Goal: Task Accomplishment & Management: Manage account settings

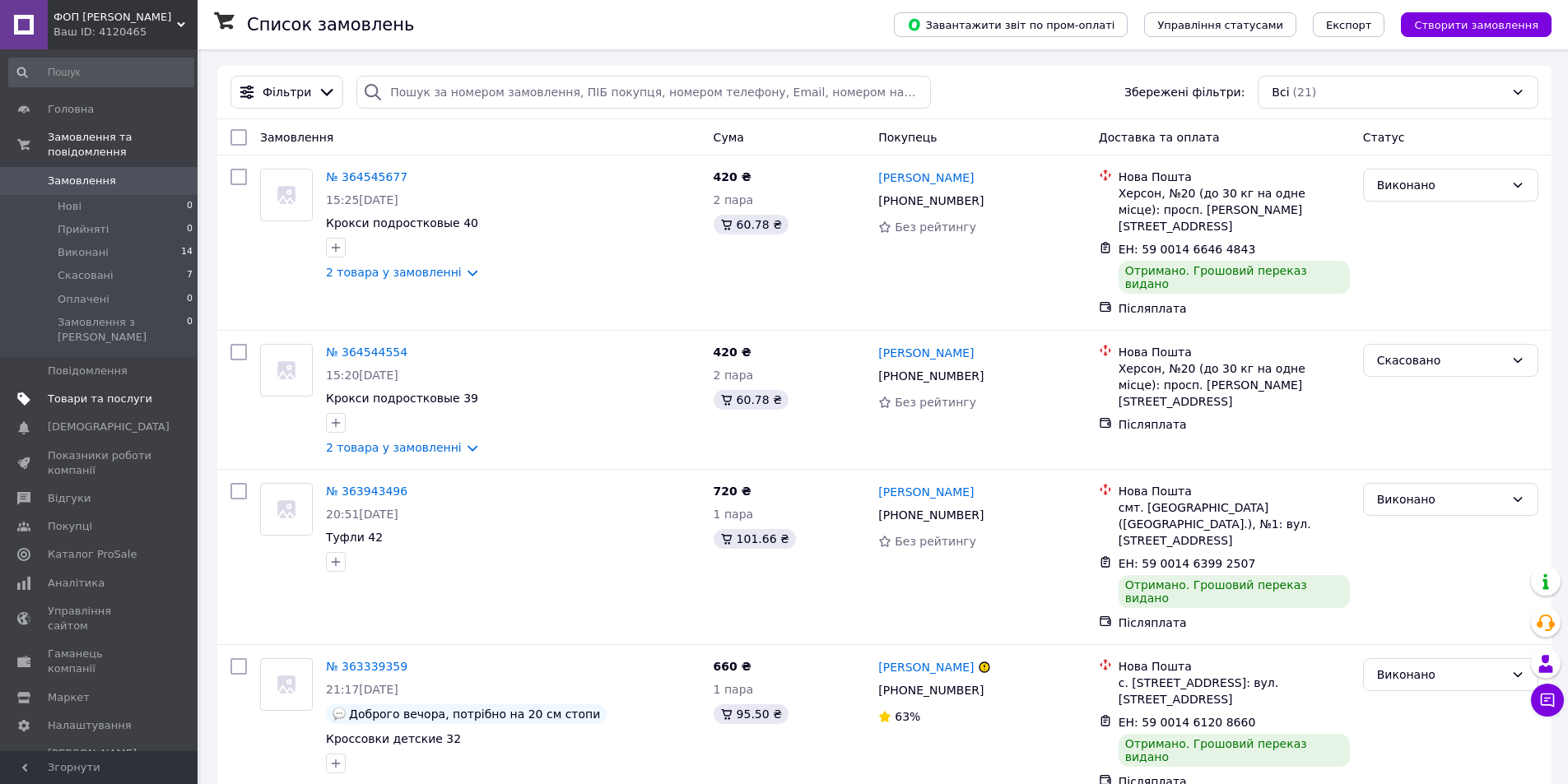
click at [104, 392] on span "Товари та послуги" at bounding box center [99, 399] width 104 height 15
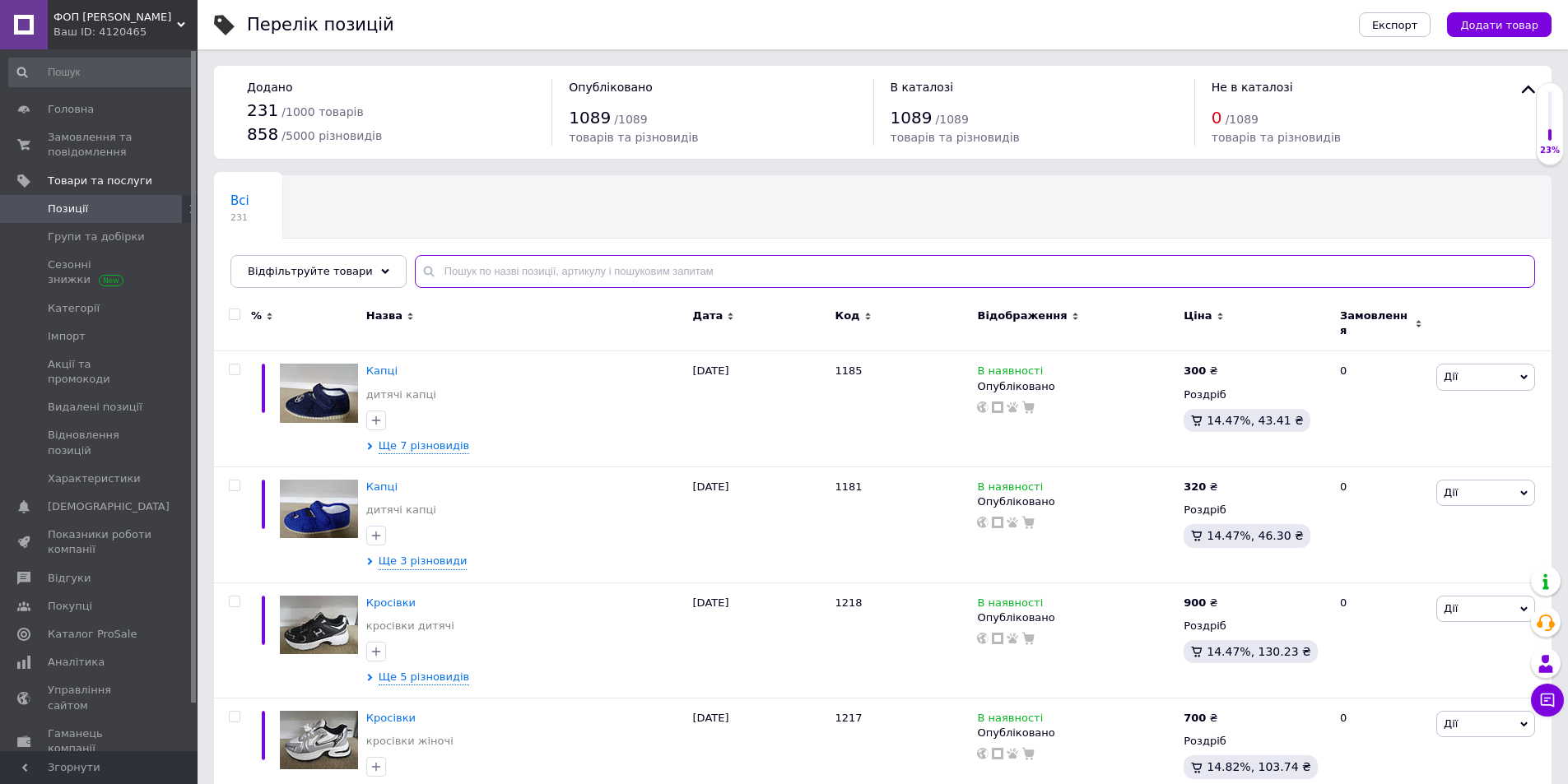
click at [491, 275] on input "text" at bounding box center [974, 271] width 1120 height 33
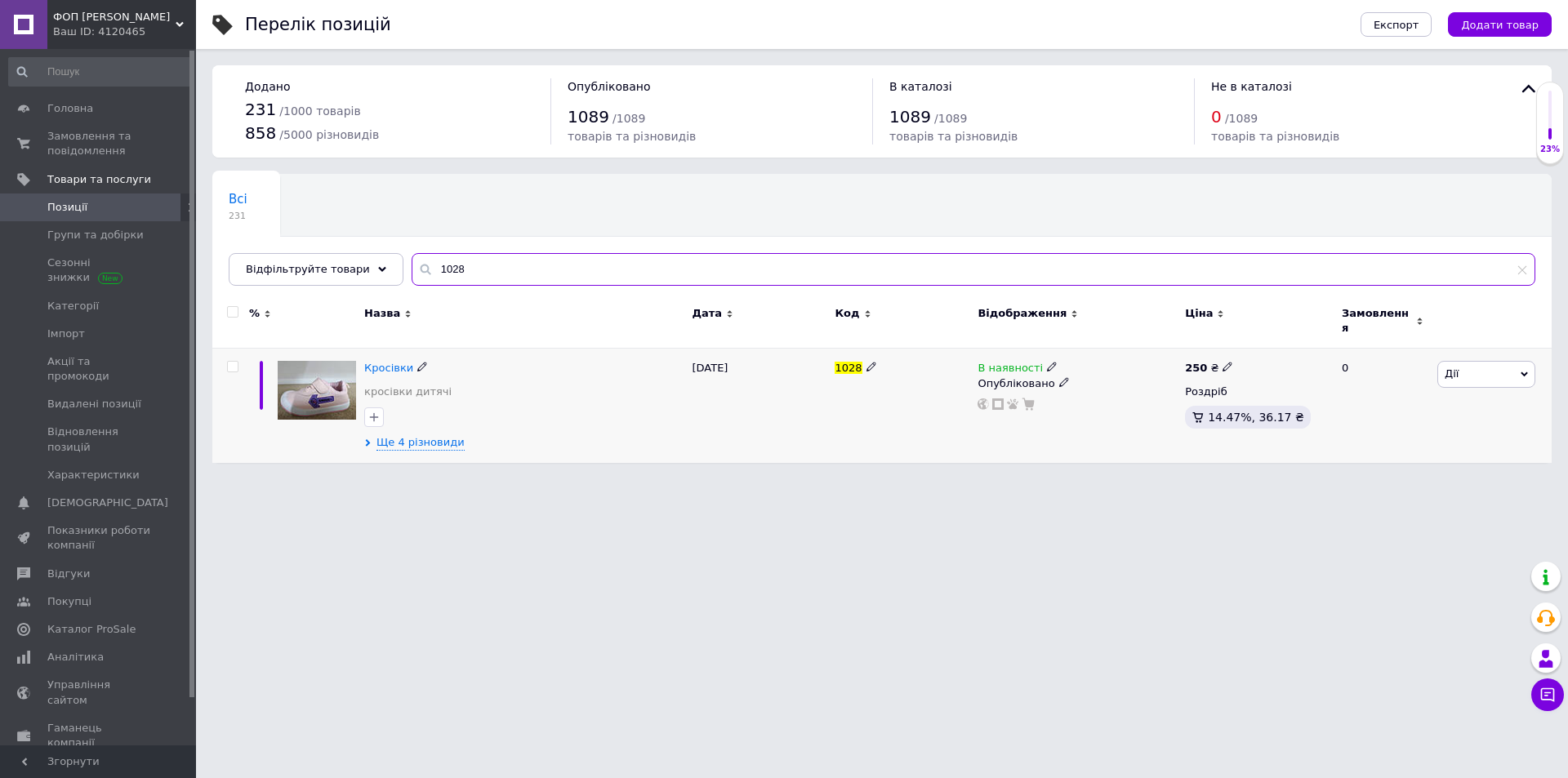
type input "1028"
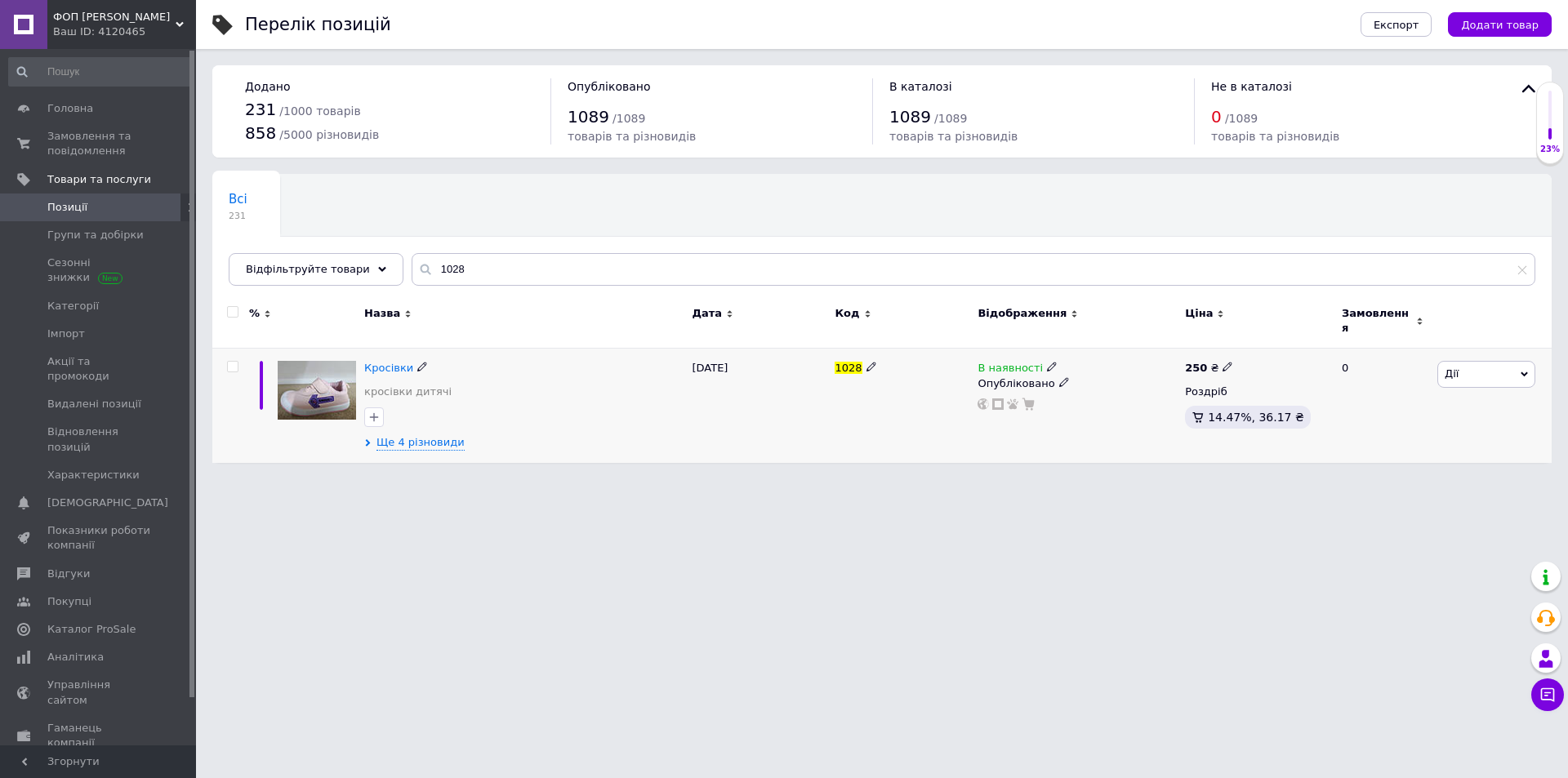
click at [322, 384] on img at bounding box center [317, 390] width 78 height 59
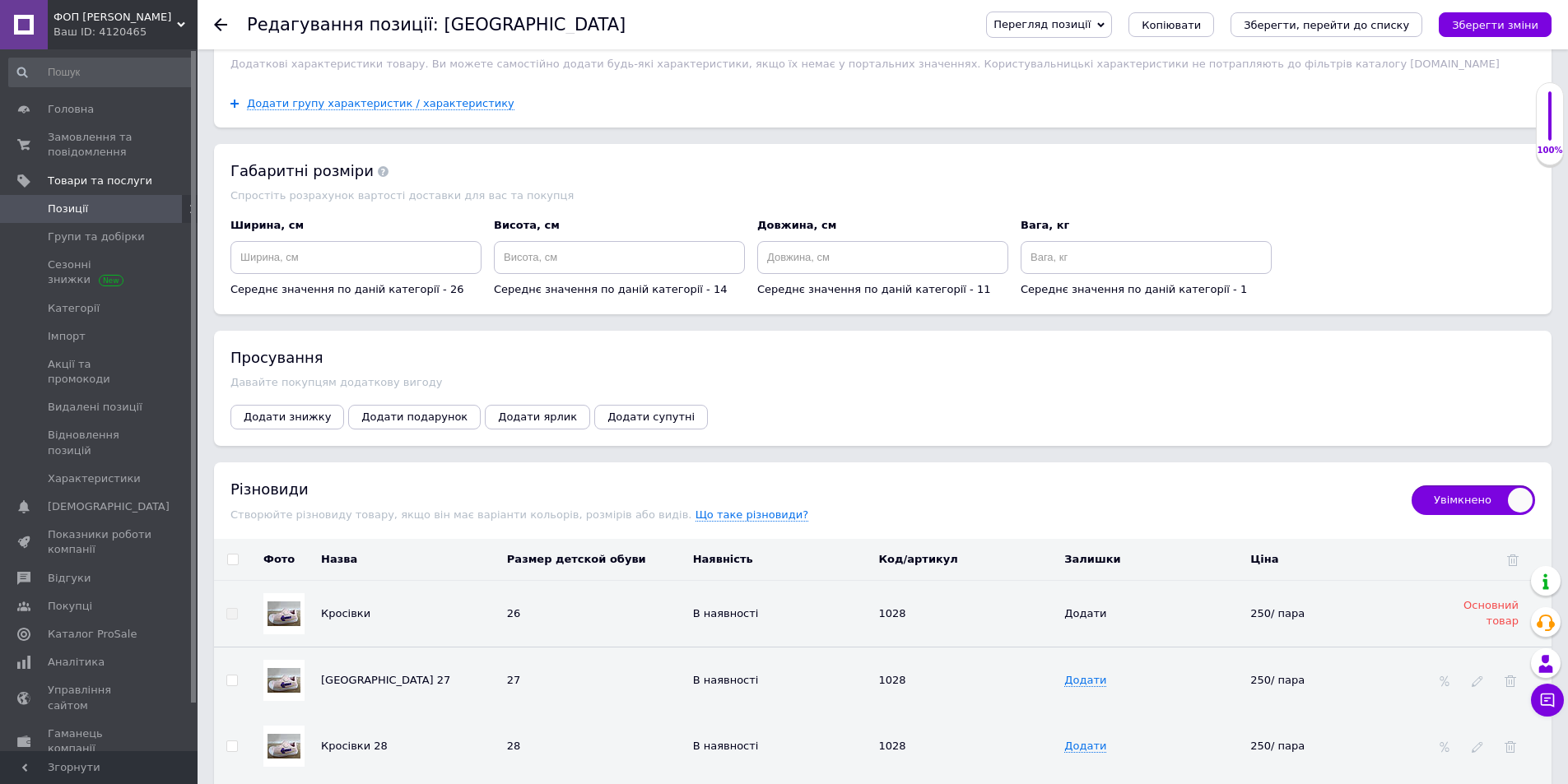
scroll to position [1728, 0]
